Goal: Information Seeking & Learning: Learn about a topic

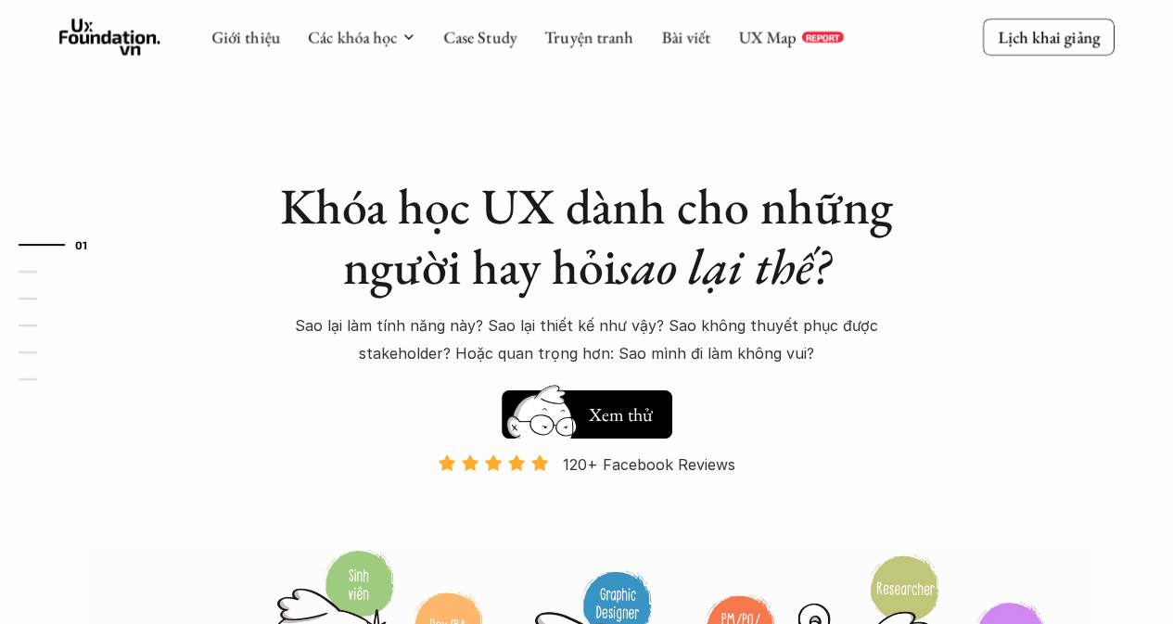
click at [831, 38] on p "REPORT" at bounding box center [822, 37] width 34 height 11
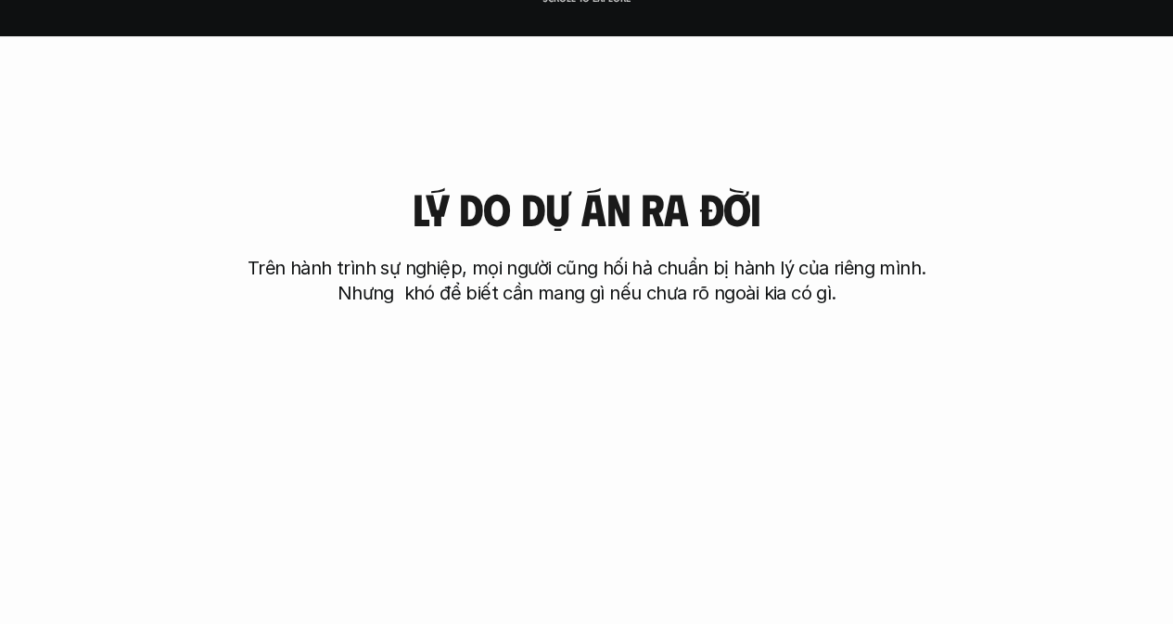
scroll to position [742, 0]
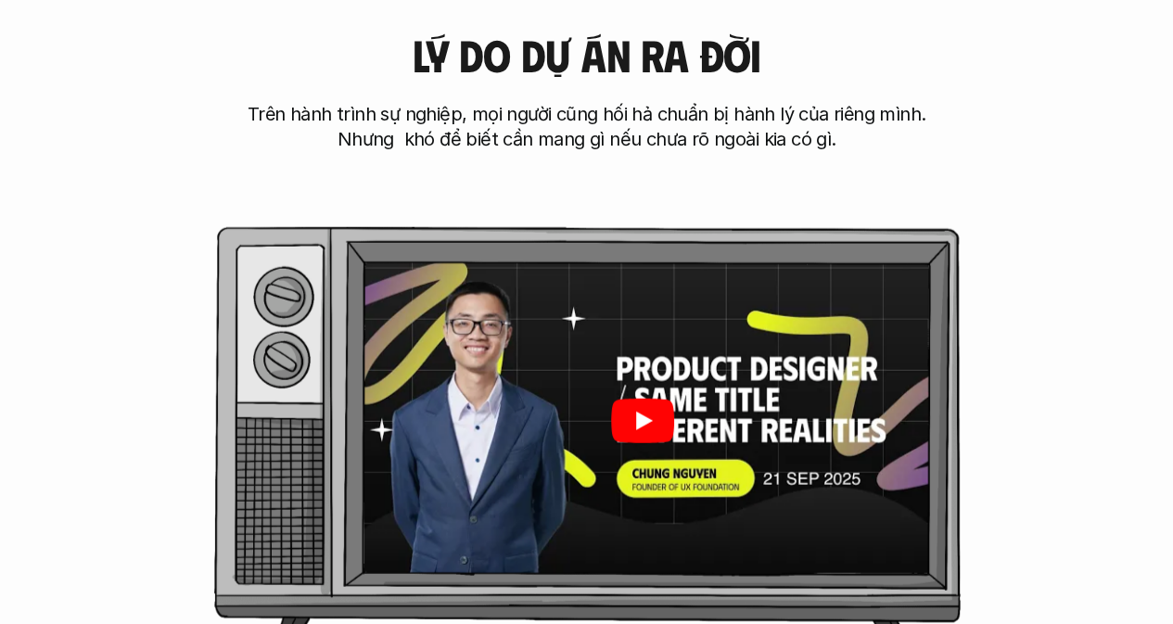
click at [632, 416] on icon "Play" at bounding box center [641, 420] width 63 height 45
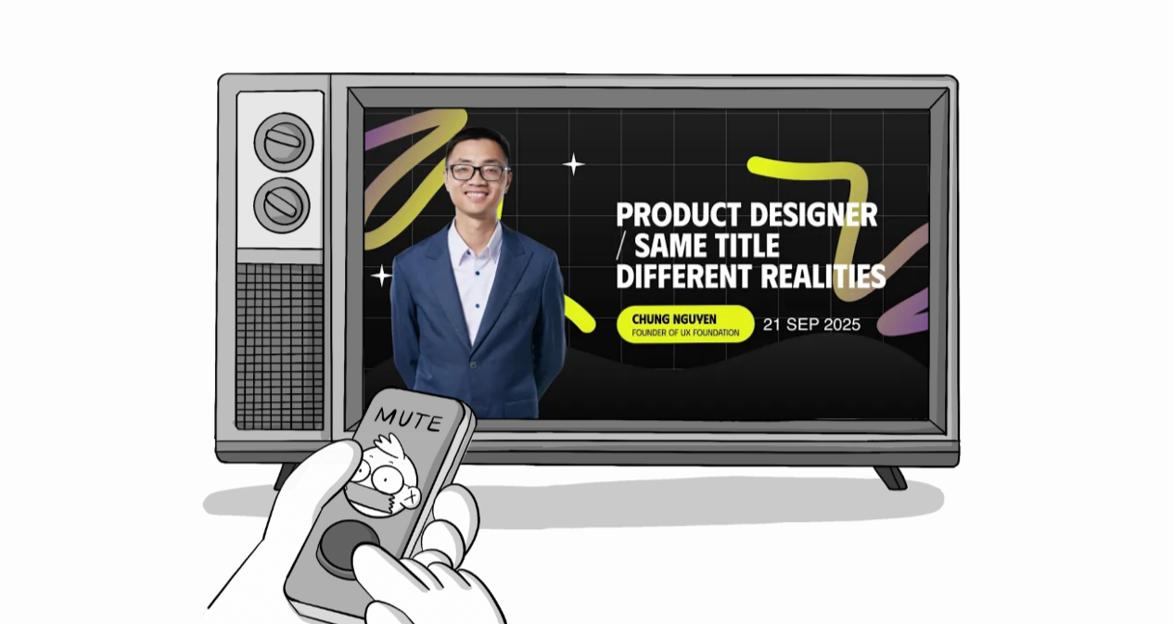
scroll to position [894, 0]
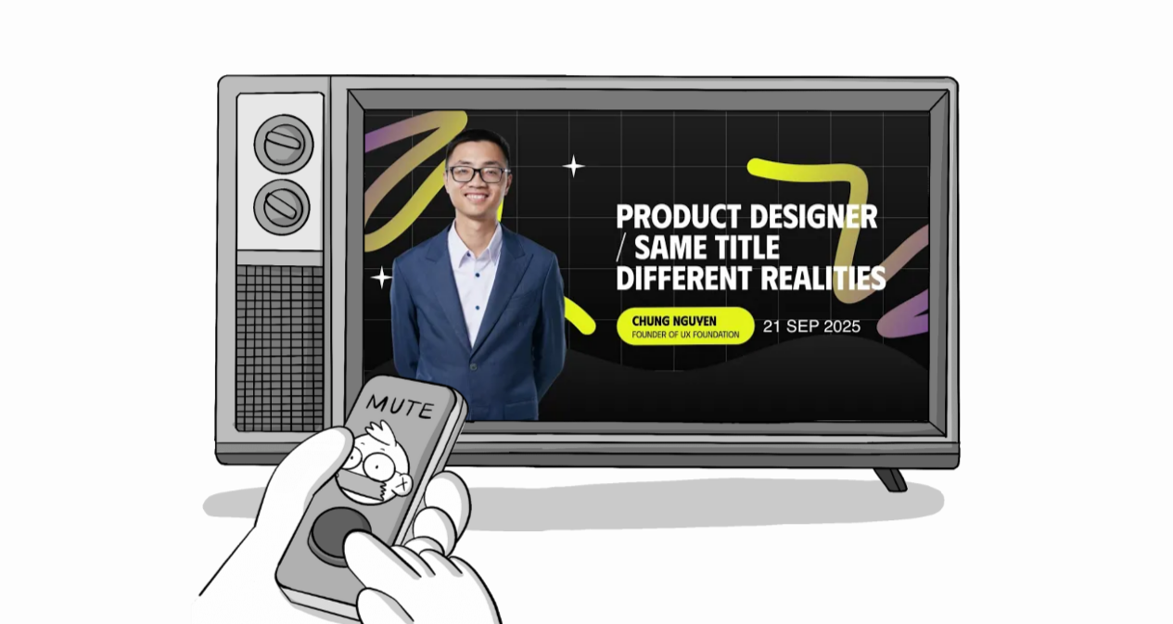
click at [388, 586] on div "[PERSON_NAME] do dự án ra đời Trên hành trình sự nghiệp, mọi người cũng hối hả …" at bounding box center [586, 230] width 1025 height 889
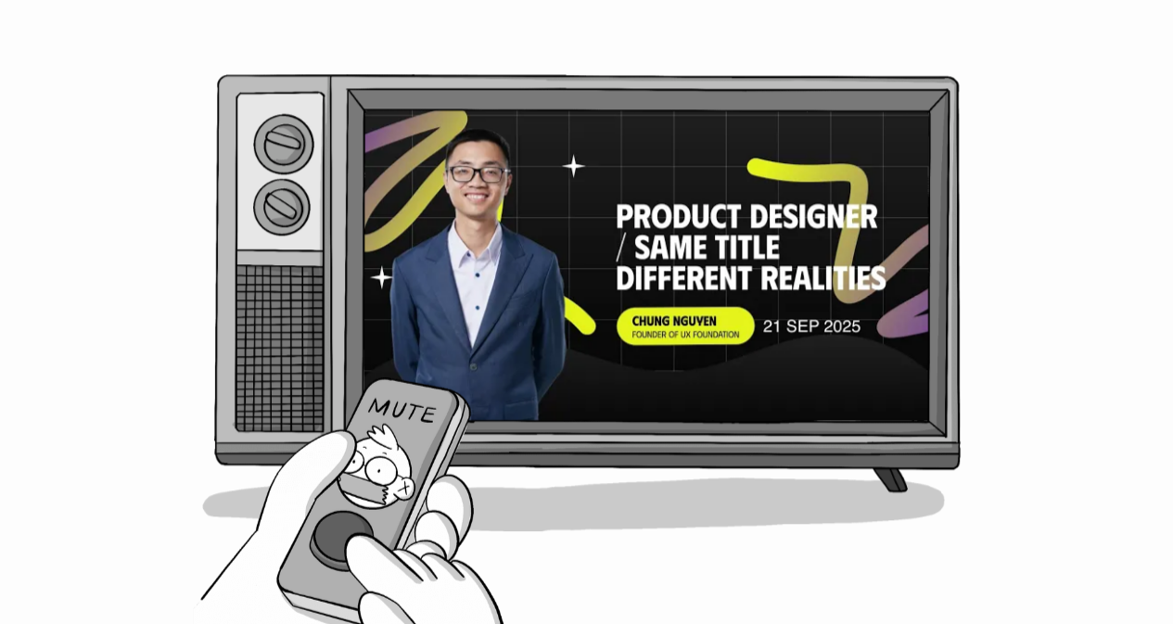
click at [334, 532] on div "[PERSON_NAME] do dự án ra đời Trên hành trình sự nghiệp, mọi người cũng hối hả …" at bounding box center [586, 230] width 1025 height 889
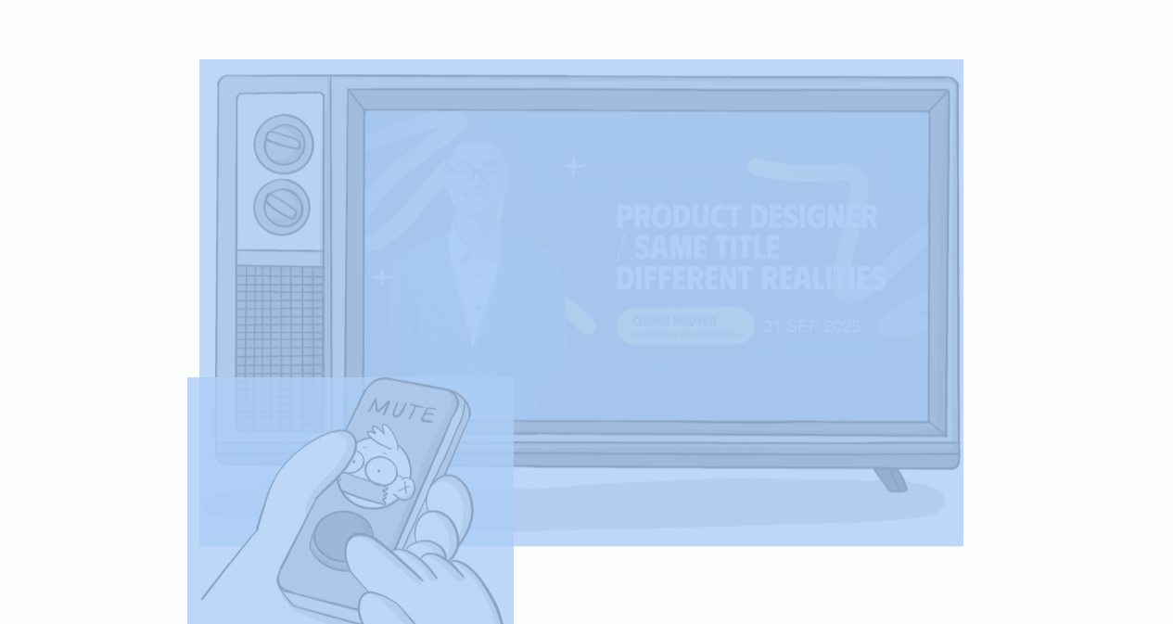
click at [334, 532] on div "[PERSON_NAME] do dự án ra đời Trên hành trình sự nghiệp, mọi người cũng hối hả …" at bounding box center [586, 230] width 1025 height 889
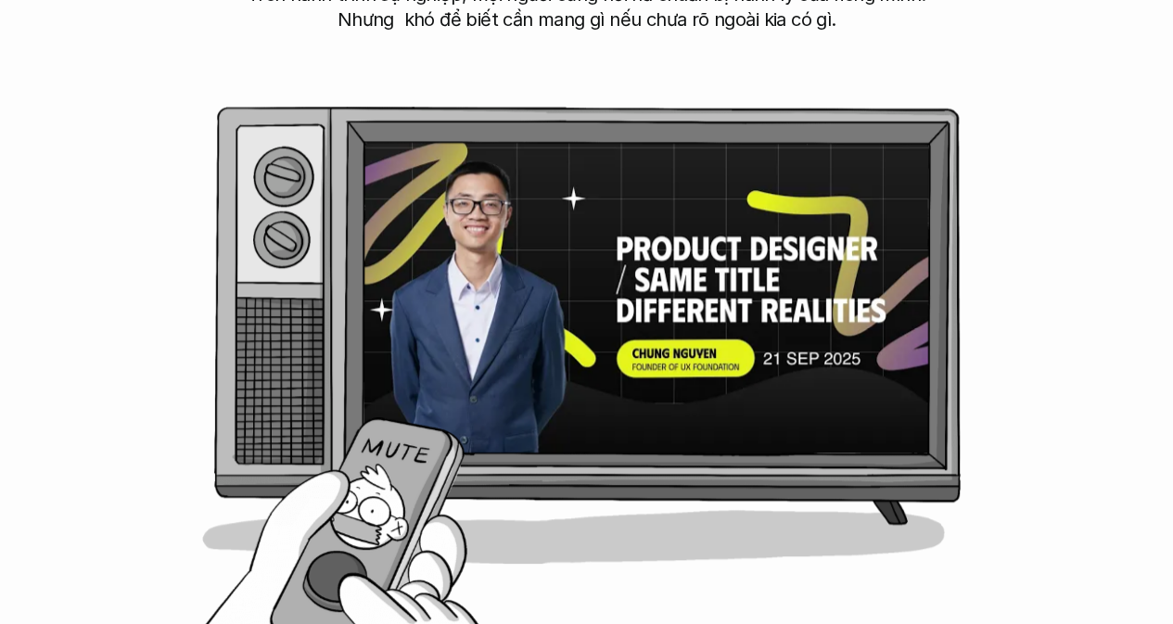
scroll to position [859, 0]
